Goal: Information Seeking & Learning: Learn about a topic

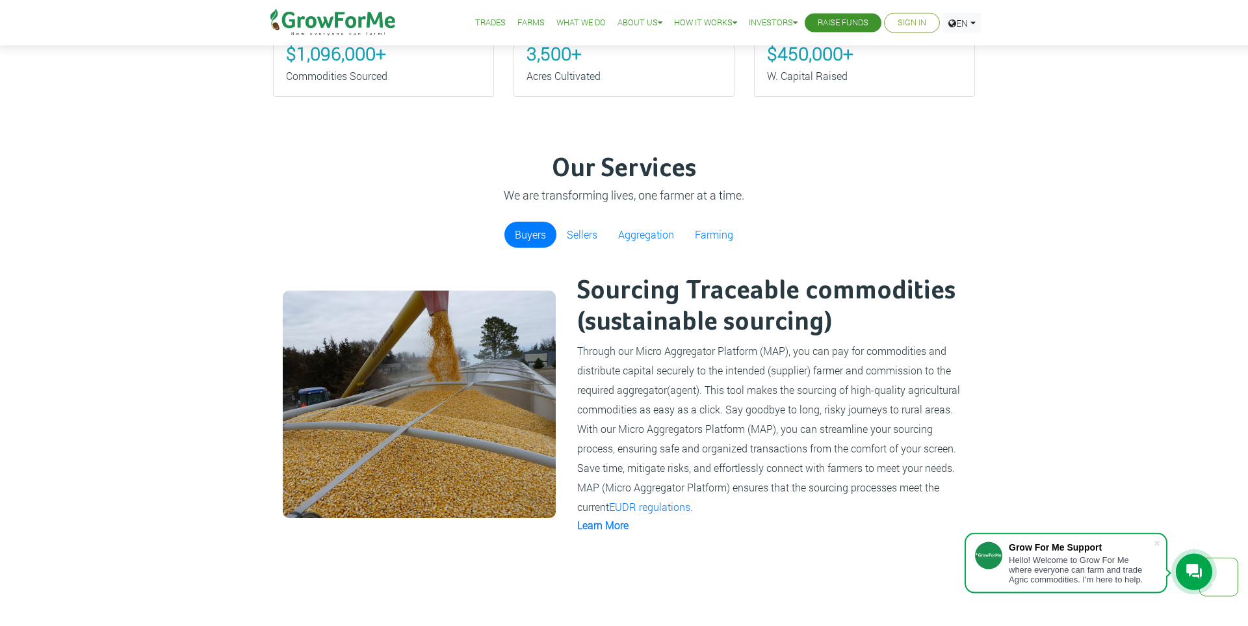
scroll to position [891, 0]
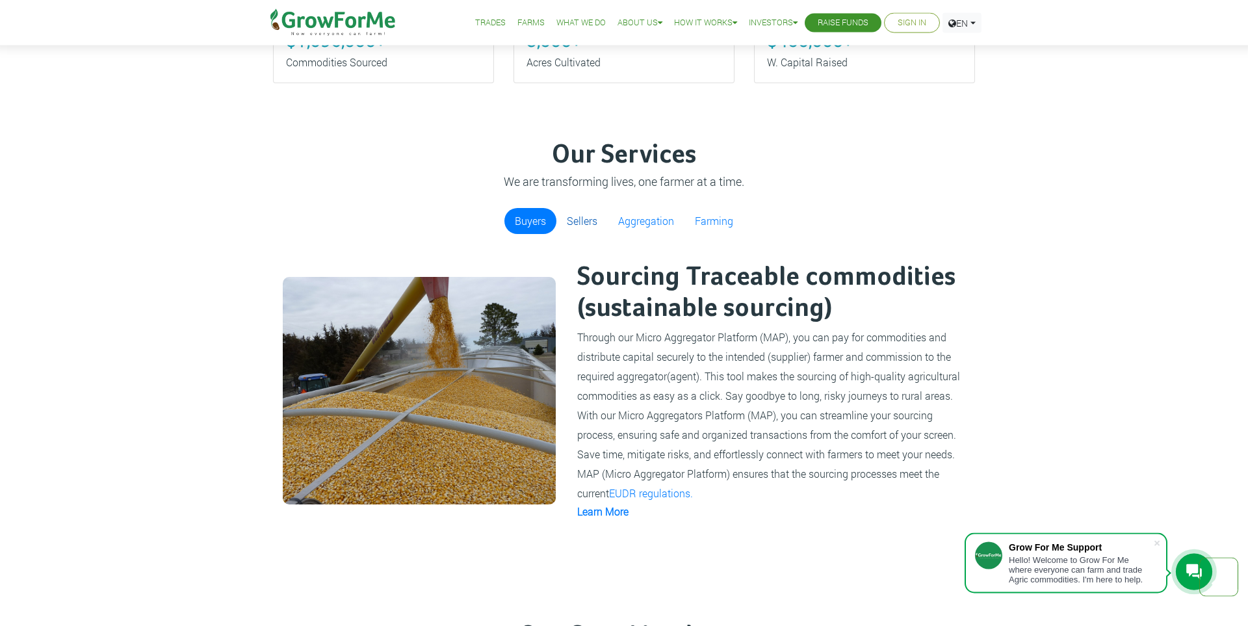
click at [583, 222] on link "Sellers" at bounding box center [582, 221] width 51 height 26
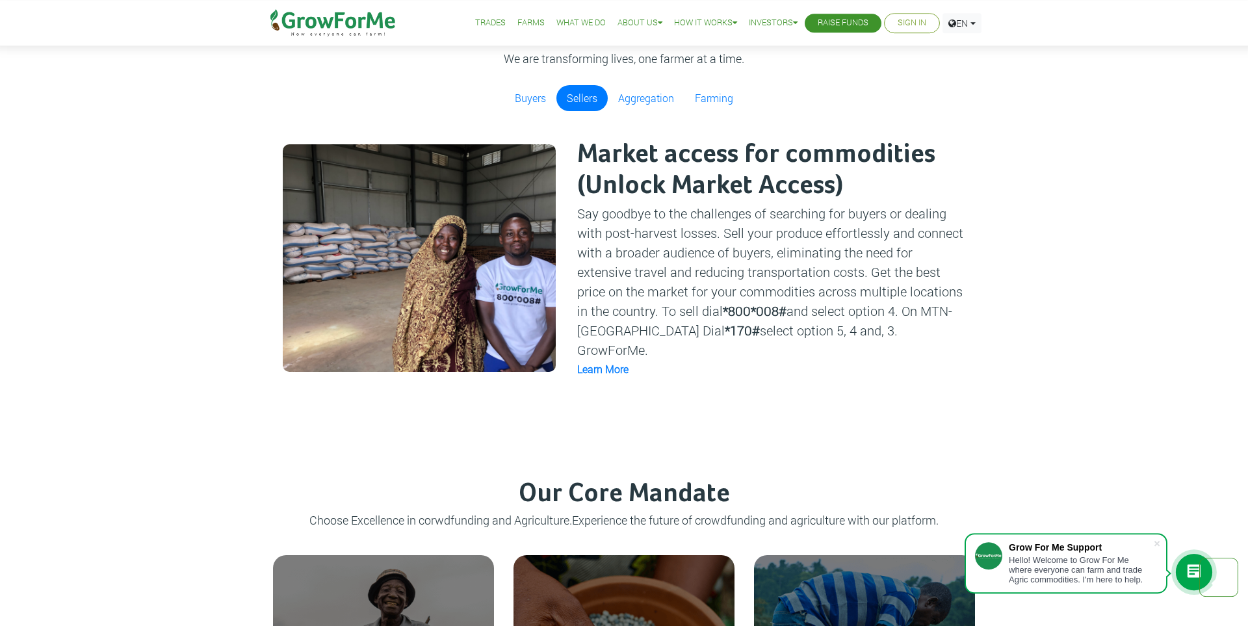
scroll to position [912, 0]
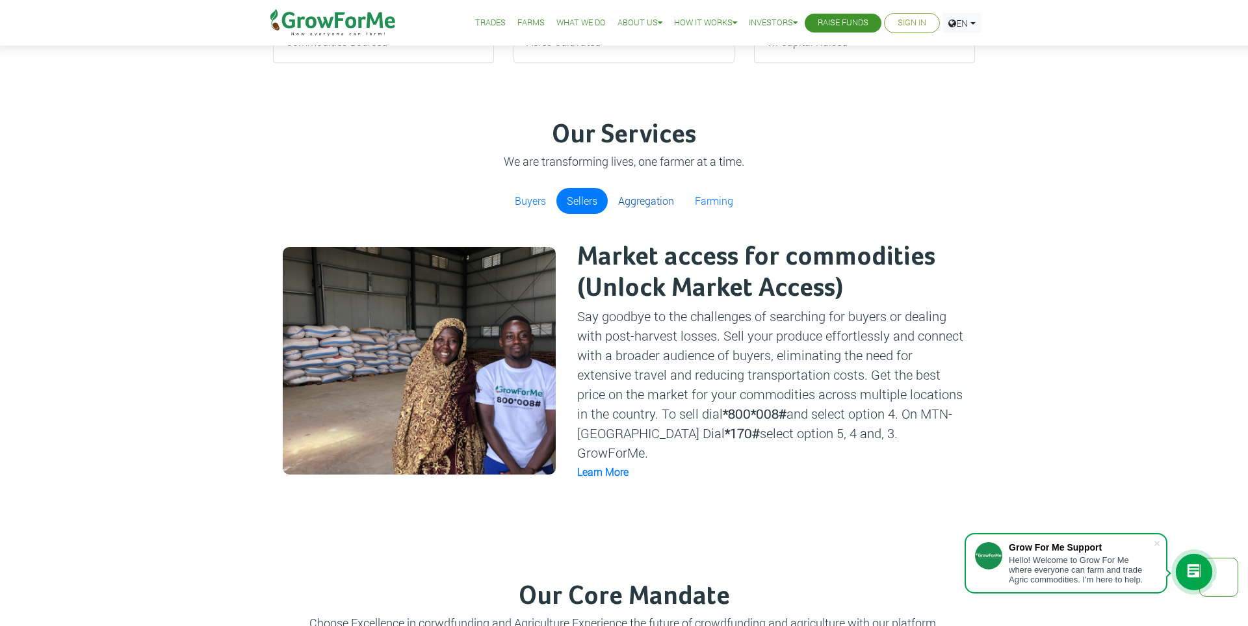
click at [649, 214] on link "Aggregation" at bounding box center [646, 201] width 77 height 26
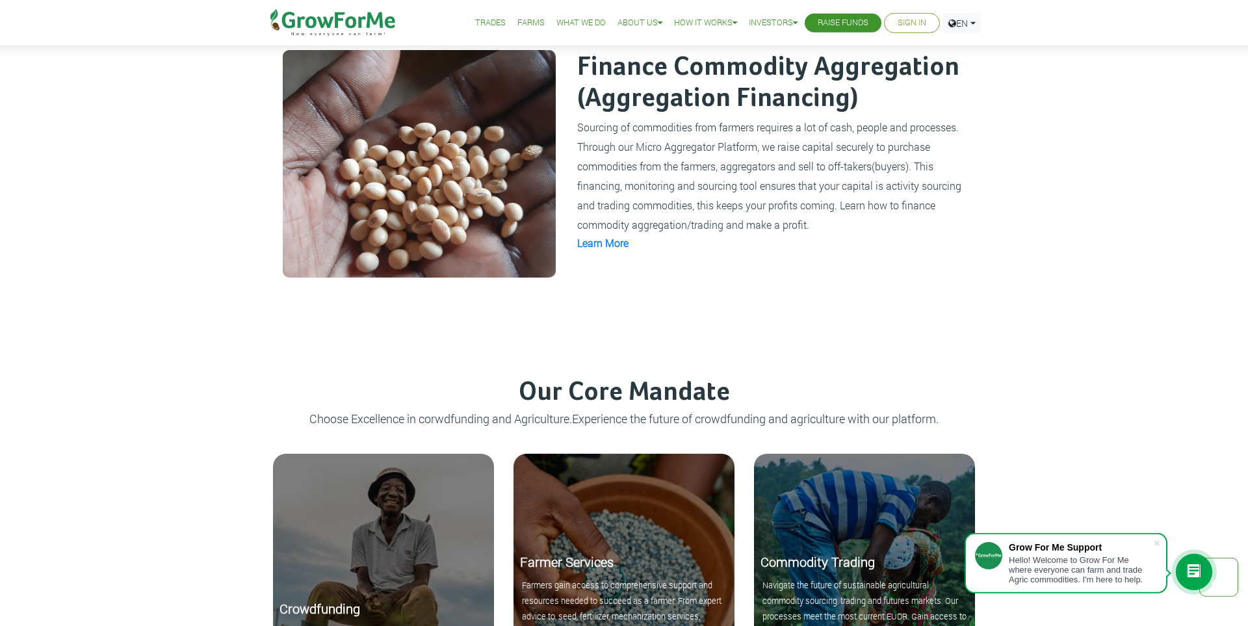
scroll to position [1007, 0]
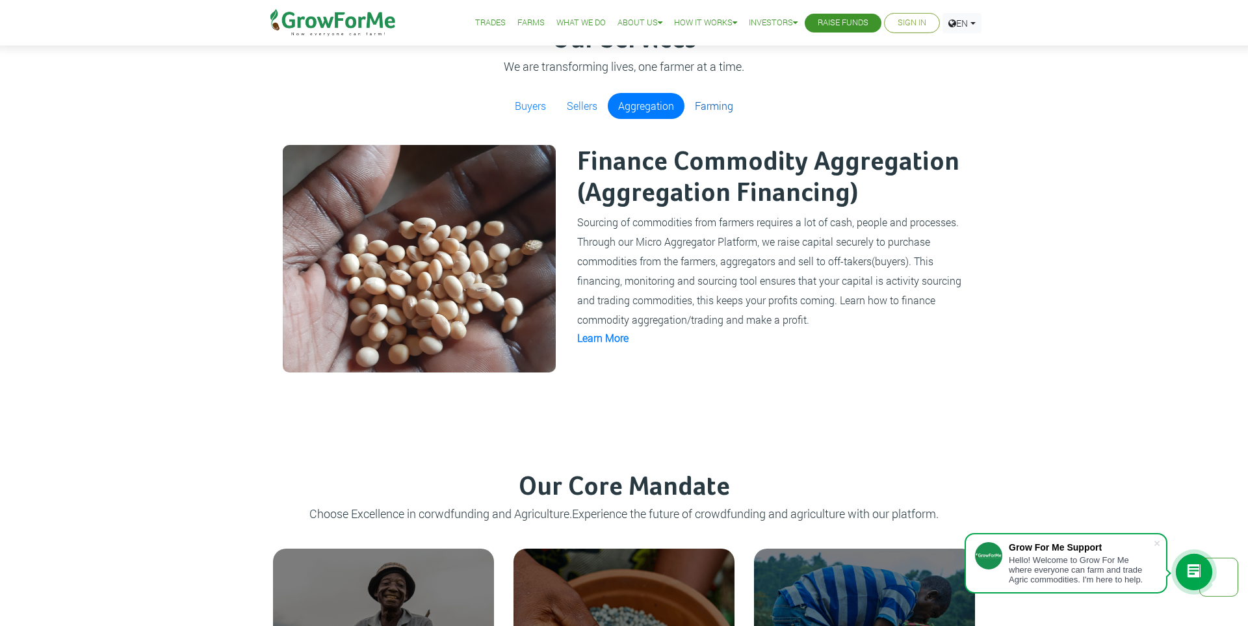
click at [718, 107] on link "Farming" at bounding box center [714, 106] width 59 height 26
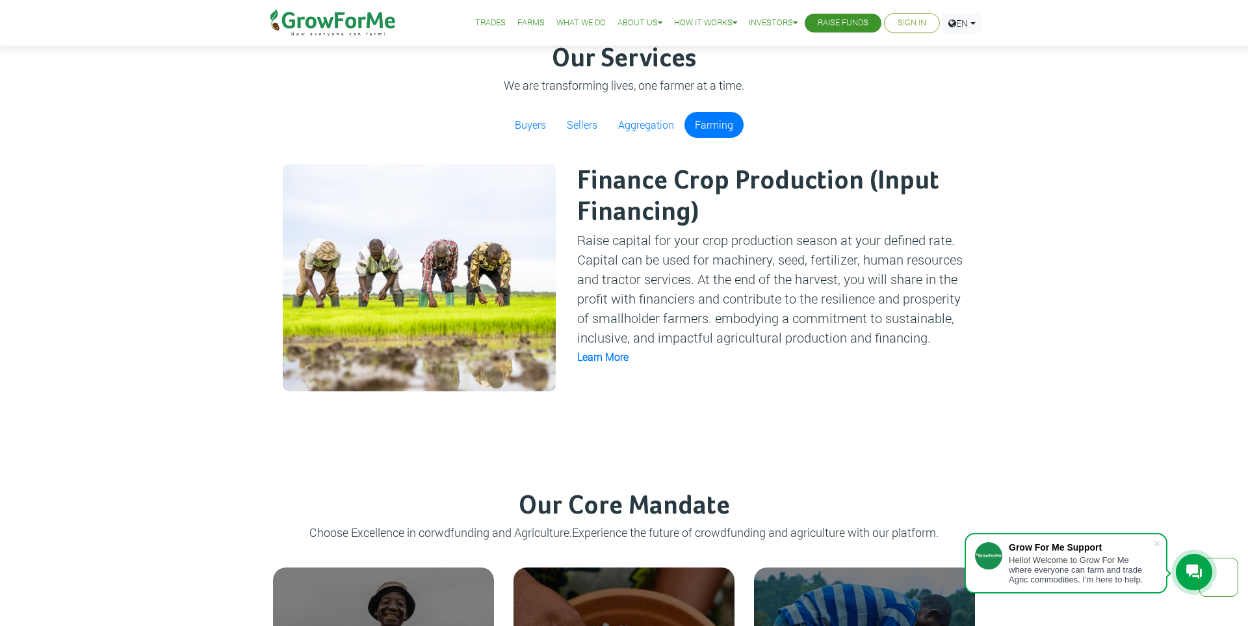
scroll to position [1018, 0]
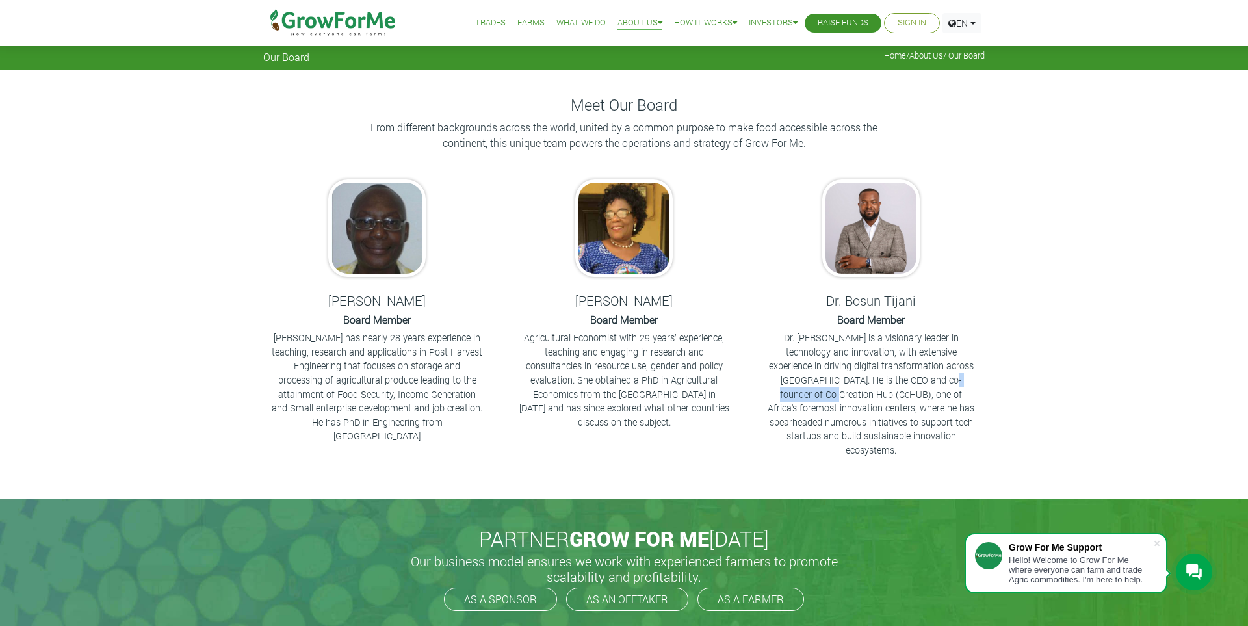
drag, startPoint x: 849, startPoint y: 380, endPoint x: 914, endPoint y: 373, distance: 65.4
click at [914, 373] on p "Dr. Bosun Tijani is a visionary leader in technology and innovation, with exten…" at bounding box center [871, 394] width 211 height 126
copy p "Co-Creation Hub"
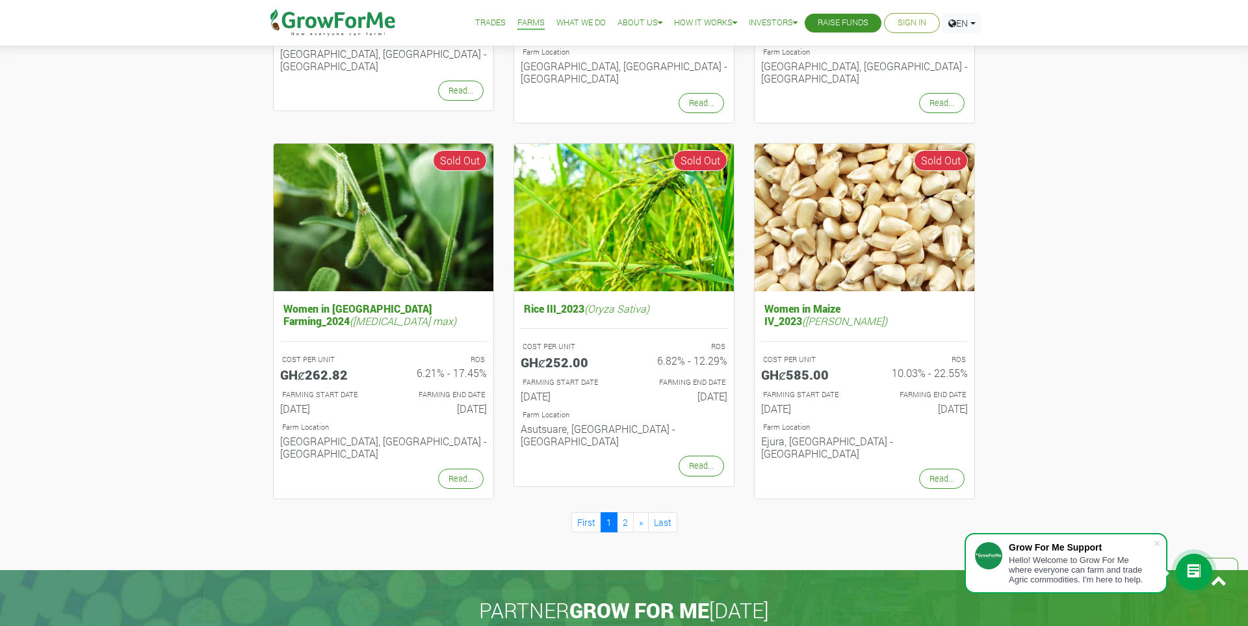
scroll to position [1171, 0]
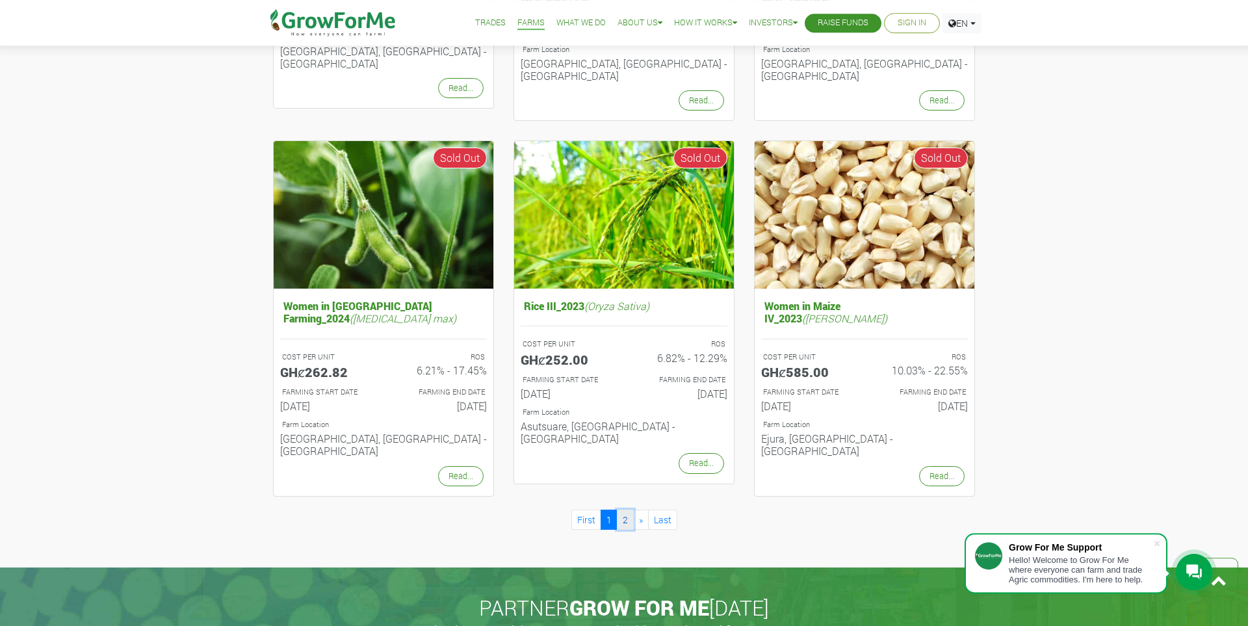
click at [626, 510] on link "2" at bounding box center [625, 520] width 17 height 20
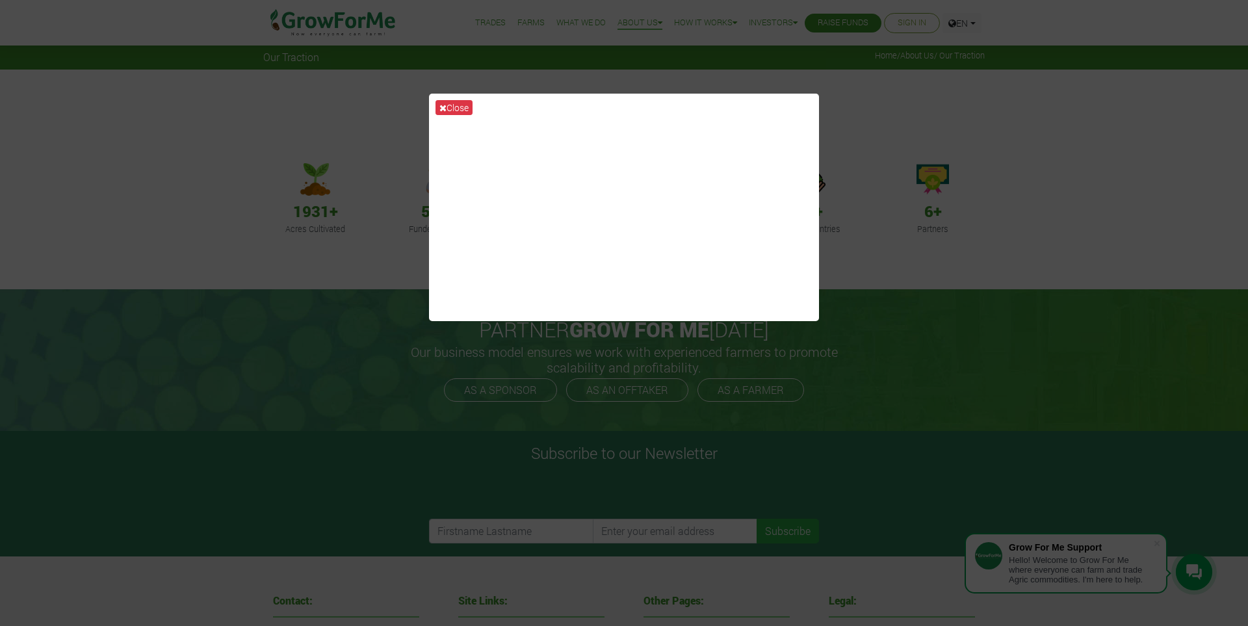
click at [1027, 122] on div "Close" at bounding box center [624, 313] width 1248 height 626
click at [459, 109] on button "Close" at bounding box center [454, 107] width 37 height 15
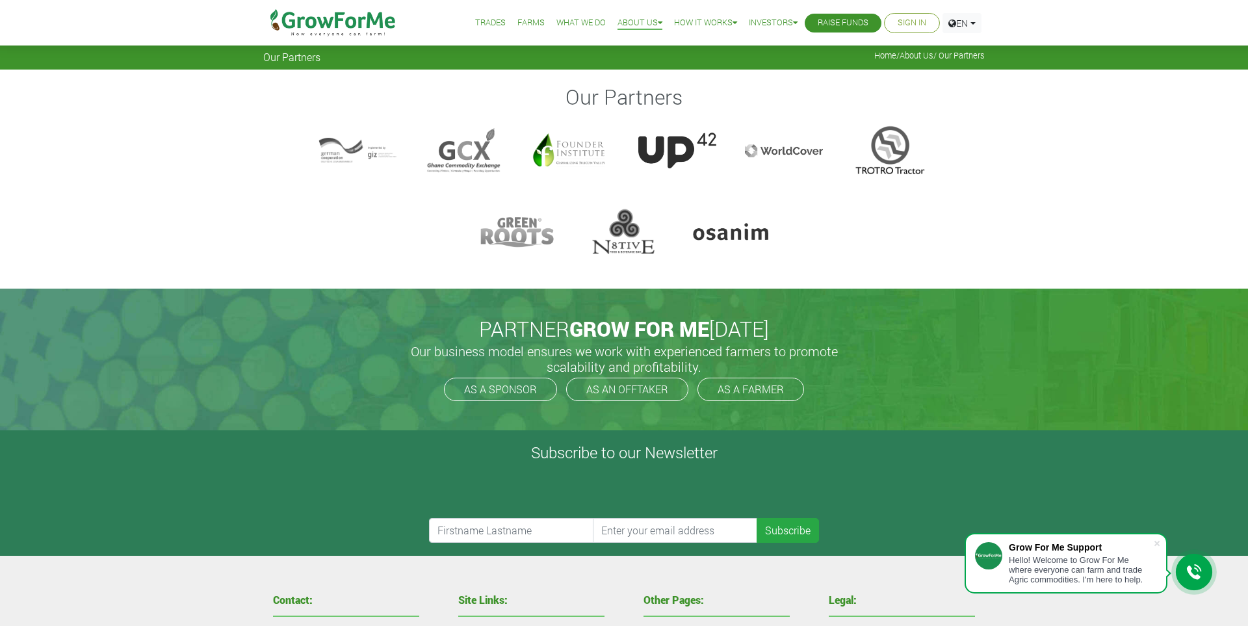
click at [582, 149] on div at bounding box center [571, 151] width 78 height 52
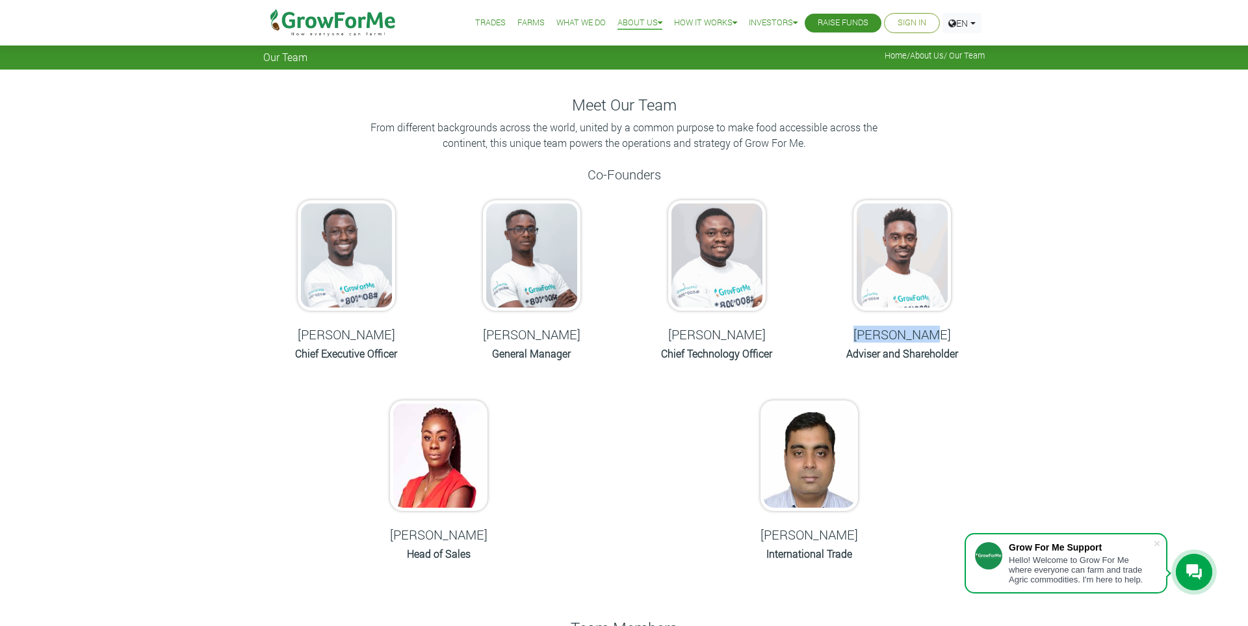
drag, startPoint x: 864, startPoint y: 334, endPoint x: 968, endPoint y: 336, distance: 104.1
click at [968, 336] on h5 "[PERSON_NAME]" at bounding box center [902, 334] width 153 height 16
copy h5 "[PERSON_NAME]"
drag, startPoint x: 1206, startPoint y: 142, endPoint x: 1222, endPoint y: 129, distance: 21.2
click at [1204, 143] on div "Meet Our Team From different backgrounds across the world, united by a common p…" at bounding box center [624, 578] width 1248 height 1016
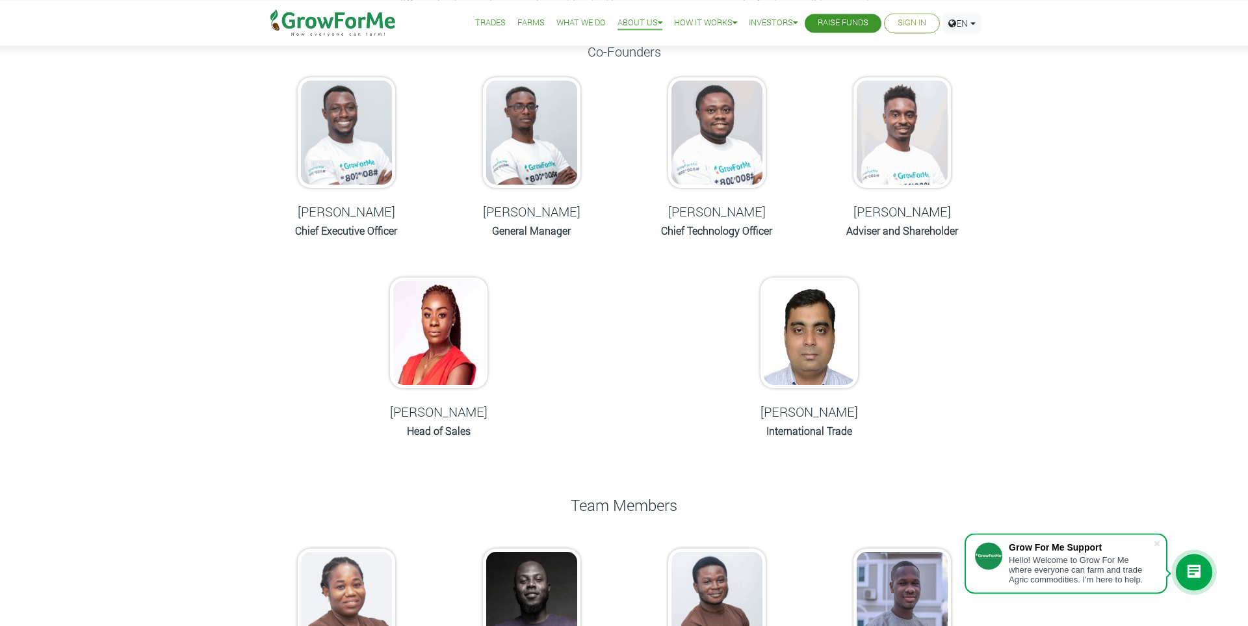
scroll to position [96, 0]
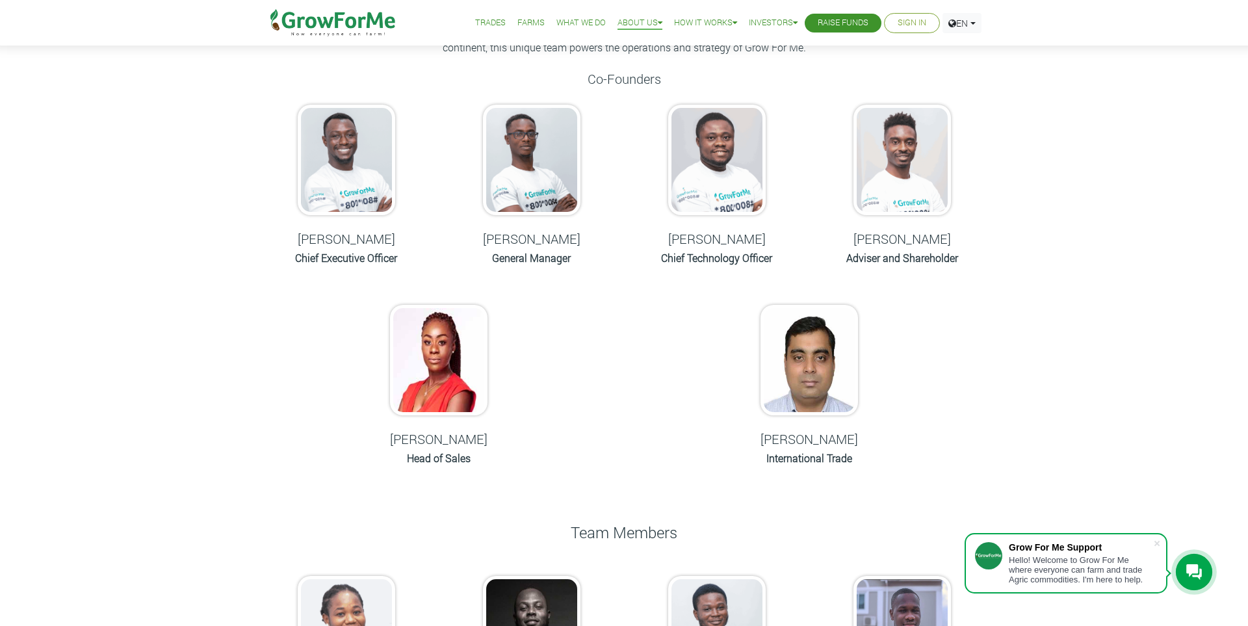
drag, startPoint x: 393, startPoint y: 442, endPoint x: 484, endPoint y: 438, distance: 90.5
click at [484, 438] on h5 "[PERSON_NAME]" at bounding box center [439, 439] width 153 height 16
copy h5 "[PERSON_NAME]"
drag, startPoint x: 301, startPoint y: 243, endPoint x: 390, endPoint y: 237, distance: 88.7
click at [390, 237] on h5 "Nana Prempeh" at bounding box center [346, 239] width 153 height 16
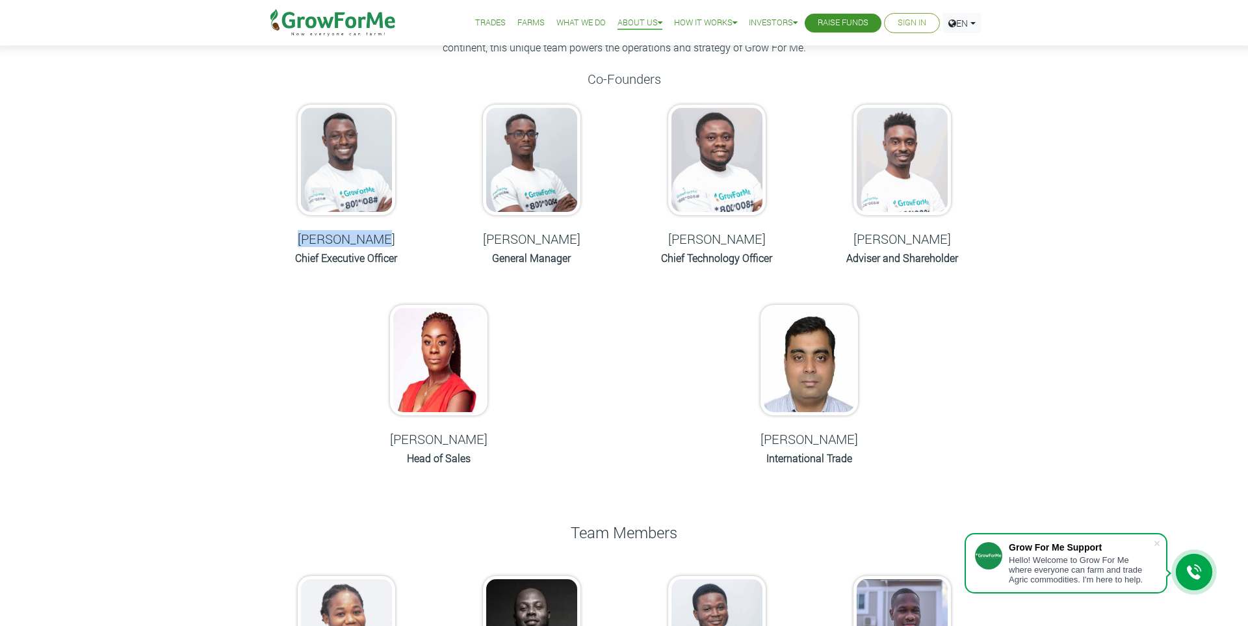
copy h5 "Nana Prempeh"
drag, startPoint x: 737, startPoint y: 442, endPoint x: 884, endPoint y: 436, distance: 146.5
click at [884, 436] on h5 "Ganapathy Venkatchalam" at bounding box center [809, 439] width 153 height 16
copy h5 "Ganapathy Venkatchalam"
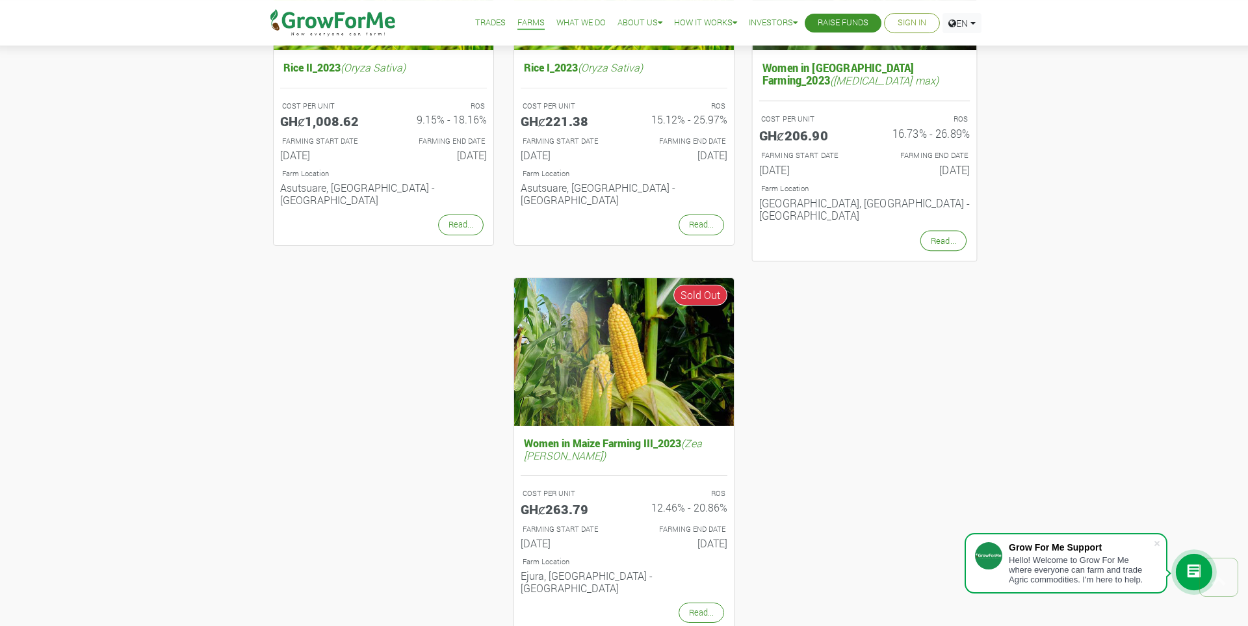
scroll to position [230, 0]
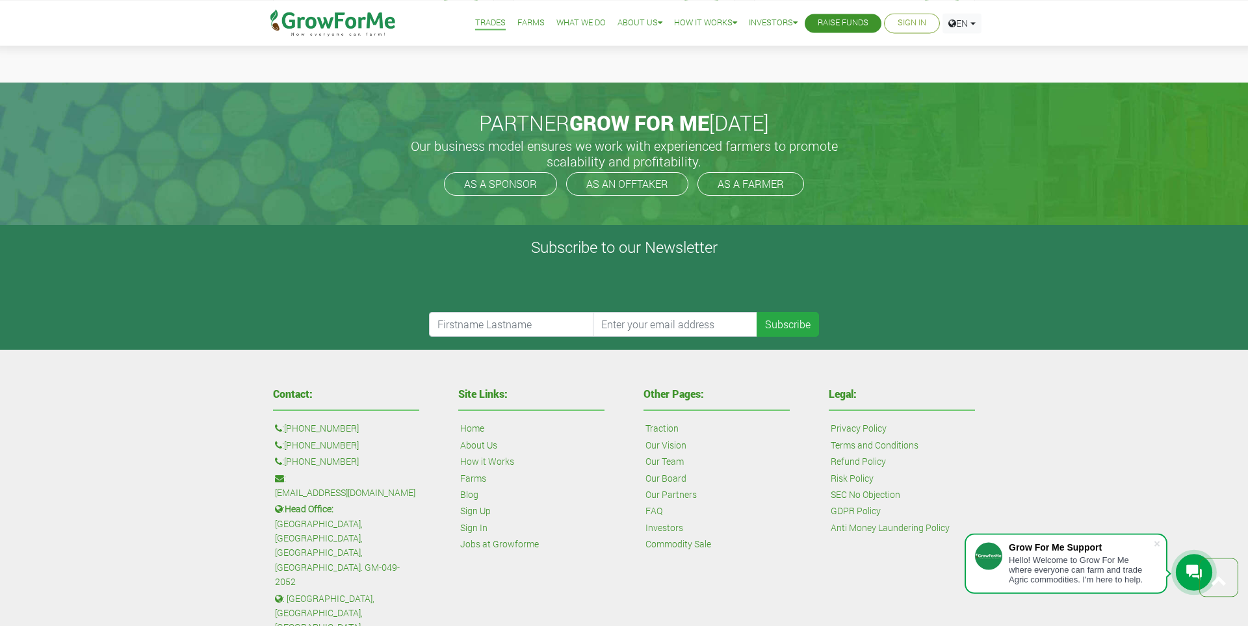
scroll to position [1485, 0]
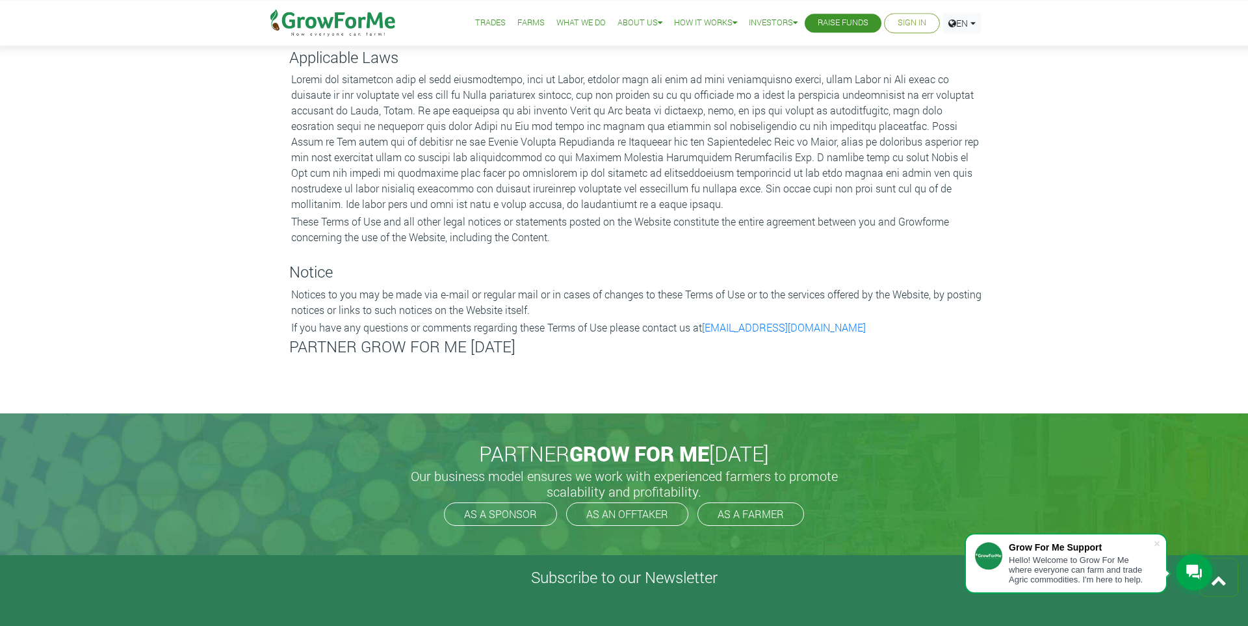
scroll to position [2555, 0]
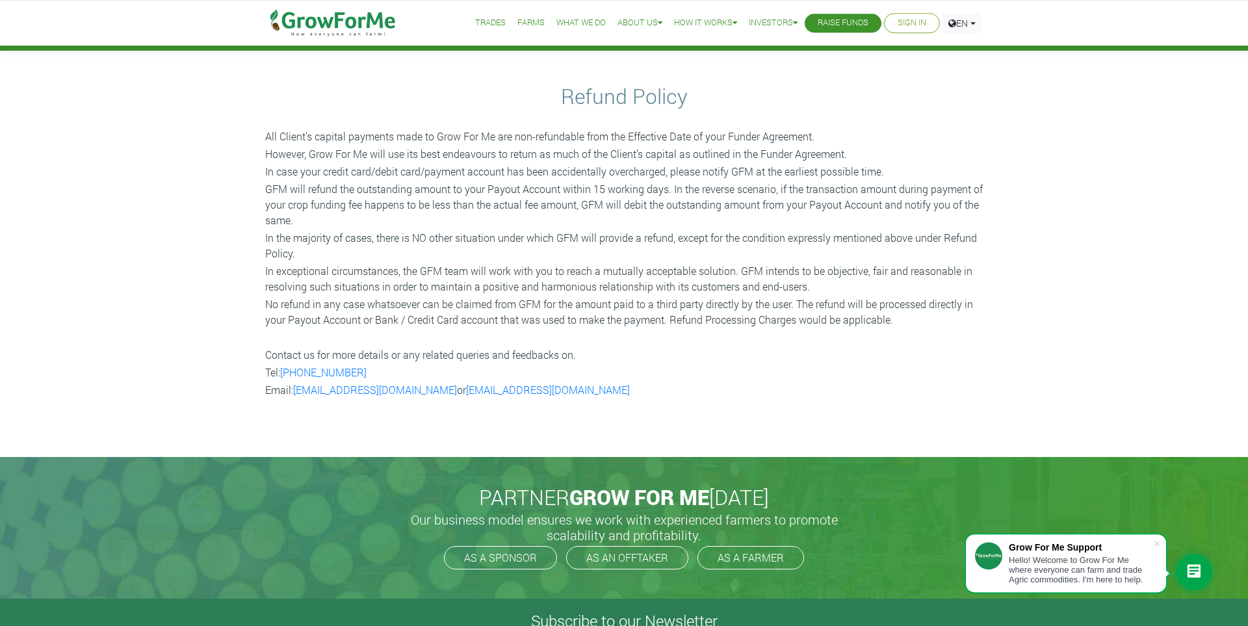
scroll to position [27, 0]
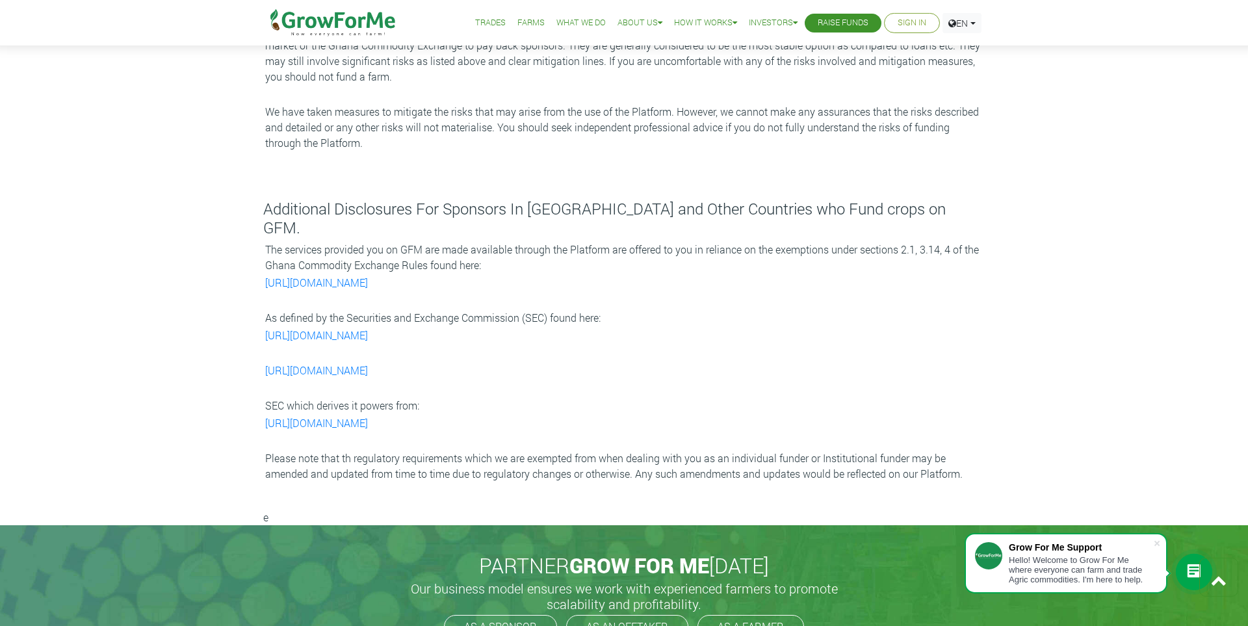
scroll to position [3499, 0]
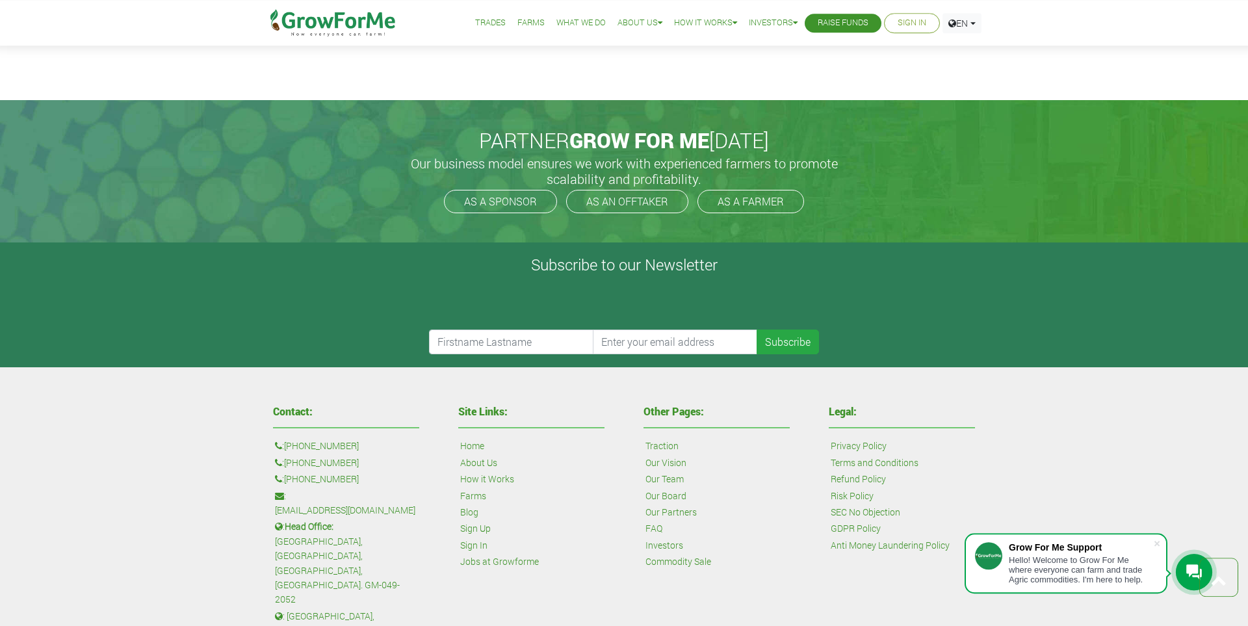
scroll to position [14322, 0]
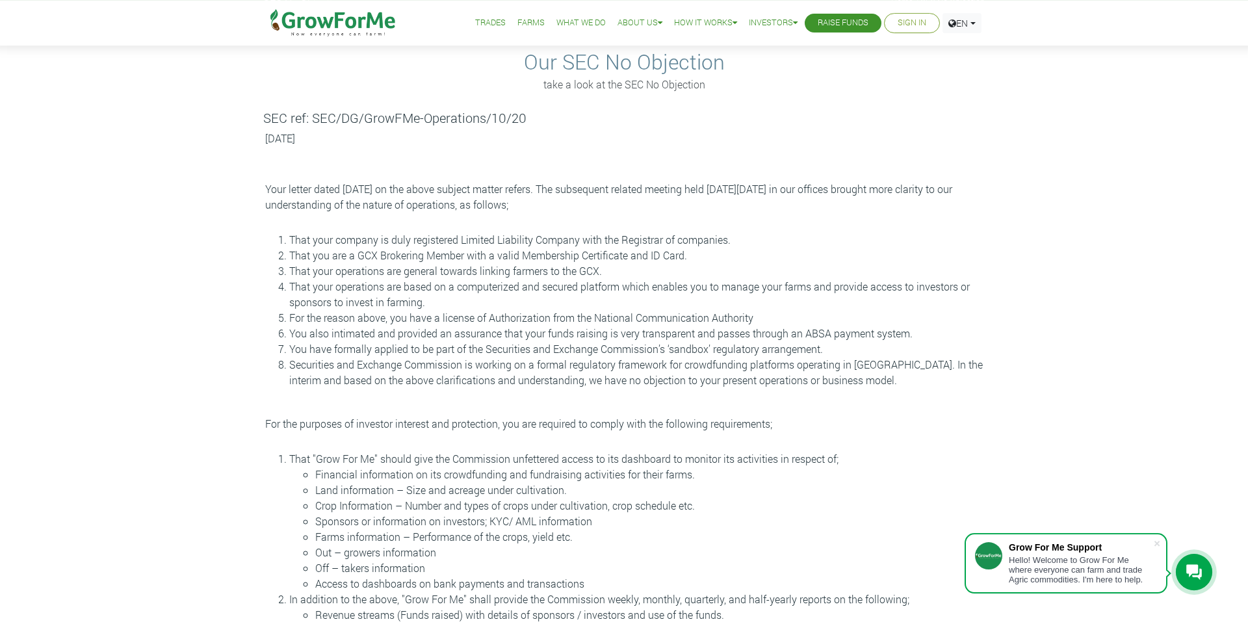
scroll to position [41, 0]
